Goal: Task Accomplishment & Management: Manage account settings

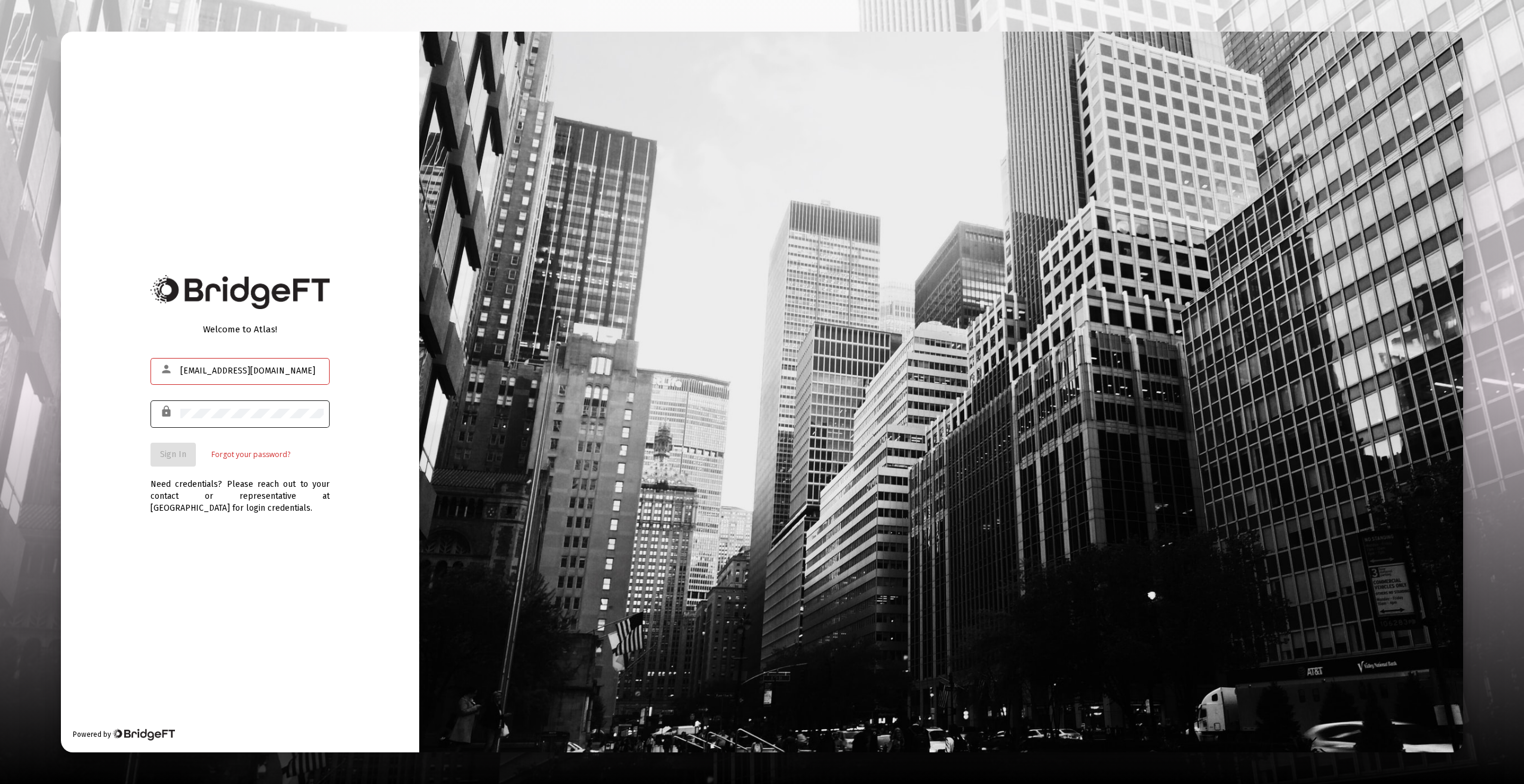
type input "architekton@ptd.net"
click at [183, 454] on span "Sign In" at bounding box center [174, 454] width 27 height 10
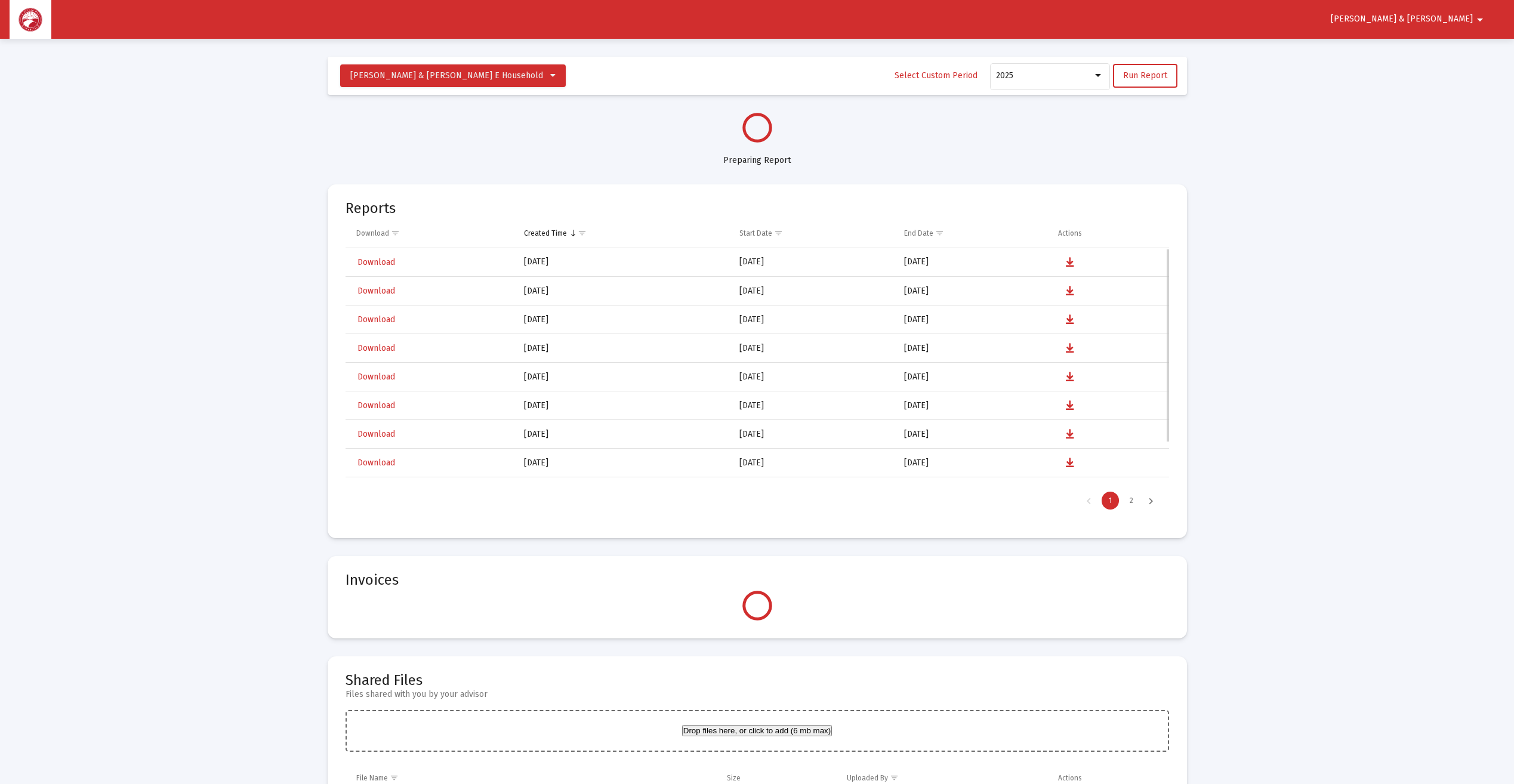
select select "View all"
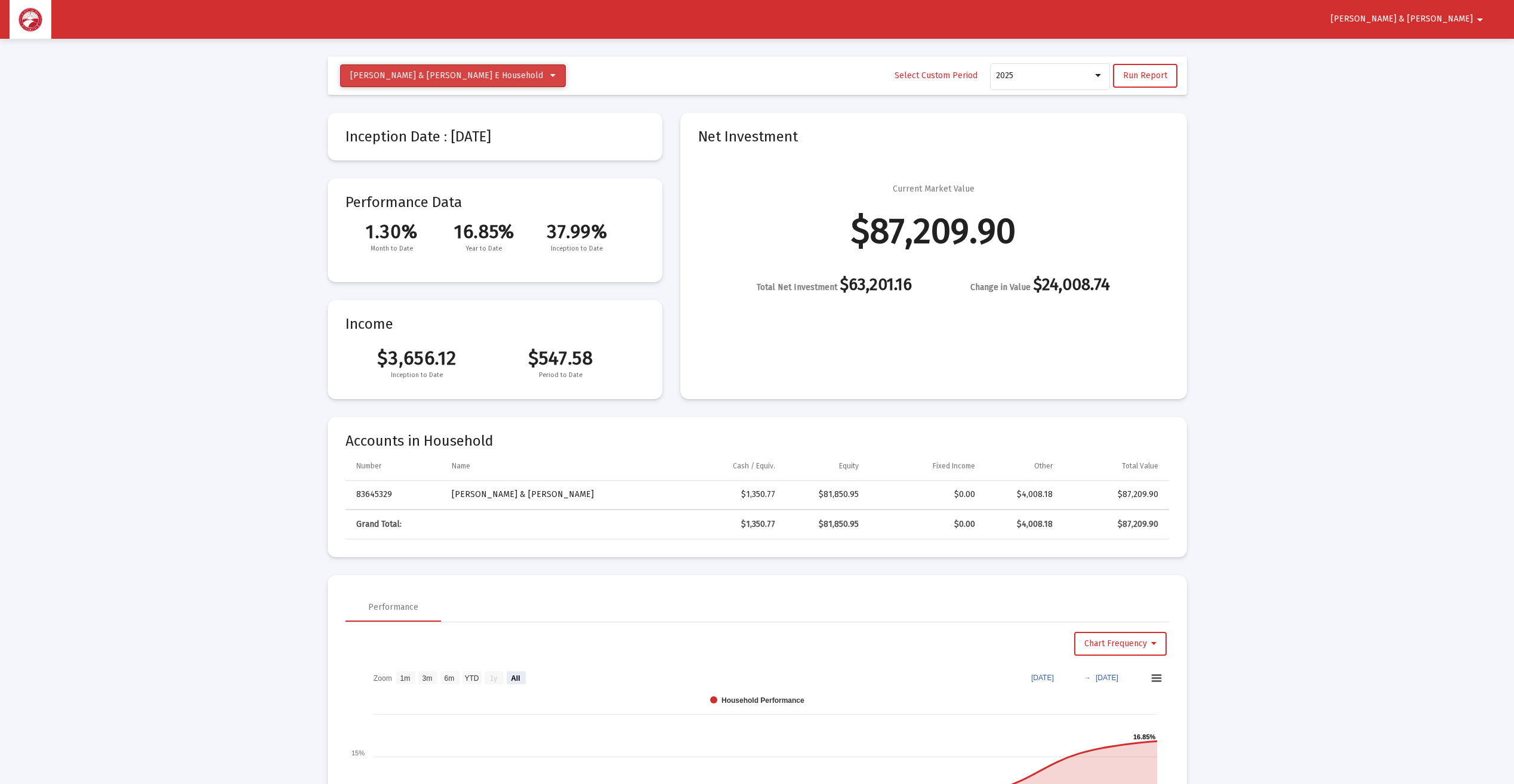
click at [512, 76] on button "Bourquin, Barry & Barbara E Household" at bounding box center [453, 76] width 226 height 22
click at [512, 76] on div at bounding box center [757, 392] width 1514 height 784
click at [1452, 20] on span "Barry & Barbara" at bounding box center [1401, 19] width 142 height 10
click at [1451, 52] on button "Logout" at bounding box center [1432, 51] width 66 height 28
